Goal: Transaction & Acquisition: Subscribe to service/newsletter

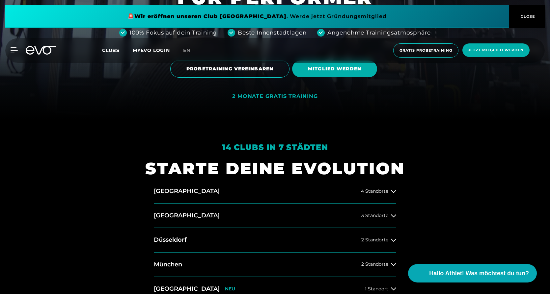
scroll to position [198, 0]
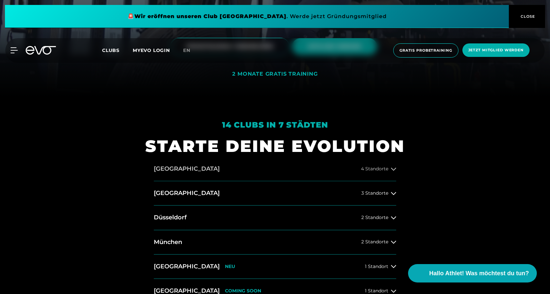
click at [374, 170] on span "4 Standorte" at bounding box center [374, 169] width 27 height 5
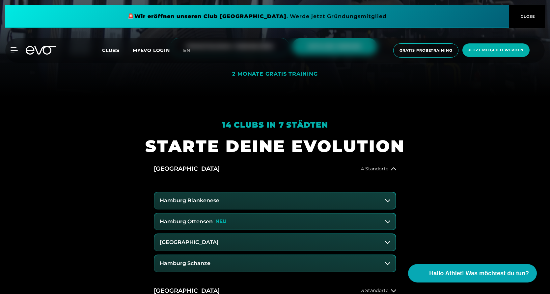
click at [214, 218] on button "Hamburg Ottensen NEU" at bounding box center [274, 222] width 241 height 16
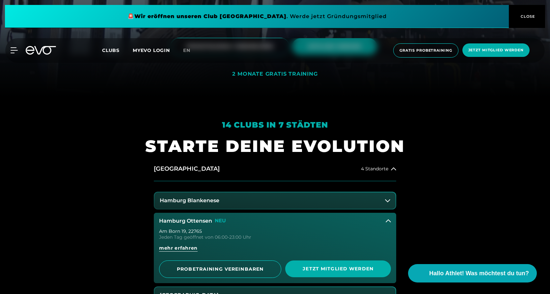
scroll to position [263, 0]
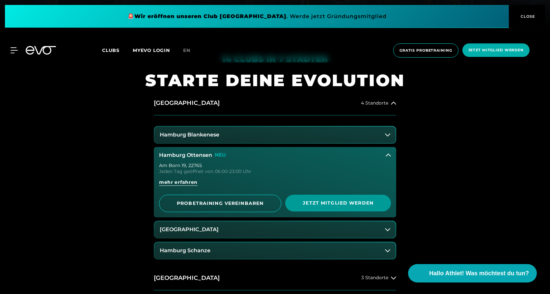
click at [344, 202] on span "Jetzt Mitglied werden" at bounding box center [338, 203] width 74 height 7
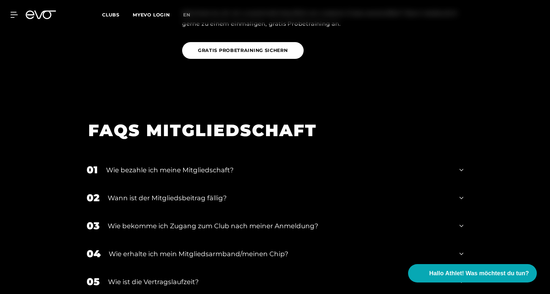
scroll to position [1153, 0]
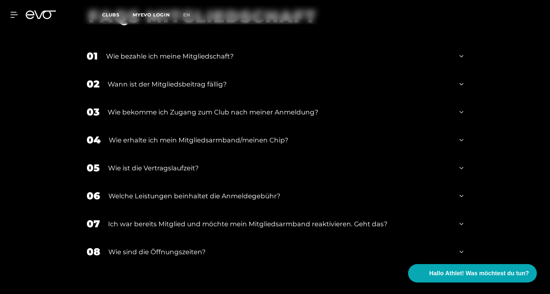
click at [261, 51] on div "Wie bezahle ich meine Mitgliedschaft?" at bounding box center [278, 56] width 345 height 10
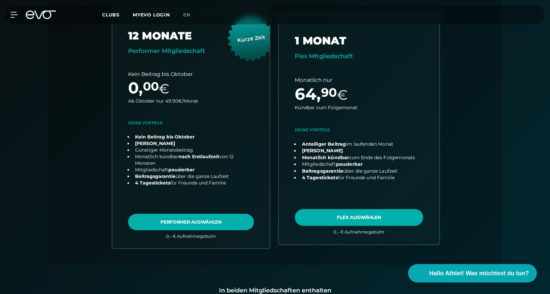
scroll to position [263, 0]
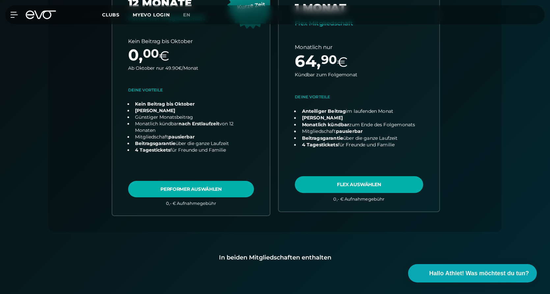
click at [385, 180] on link "choose plan" at bounding box center [359, 96] width 161 height 232
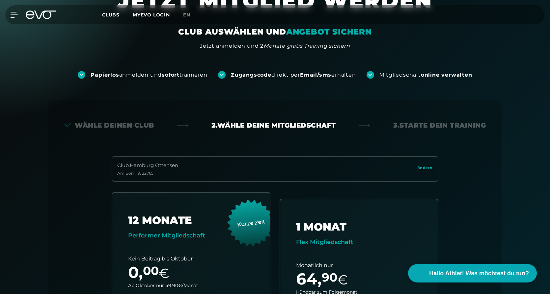
scroll to position [0, 0]
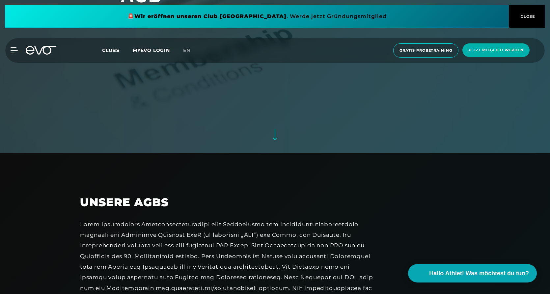
scroll to position [231, 0]
